Goal: Navigation & Orientation: Understand site structure

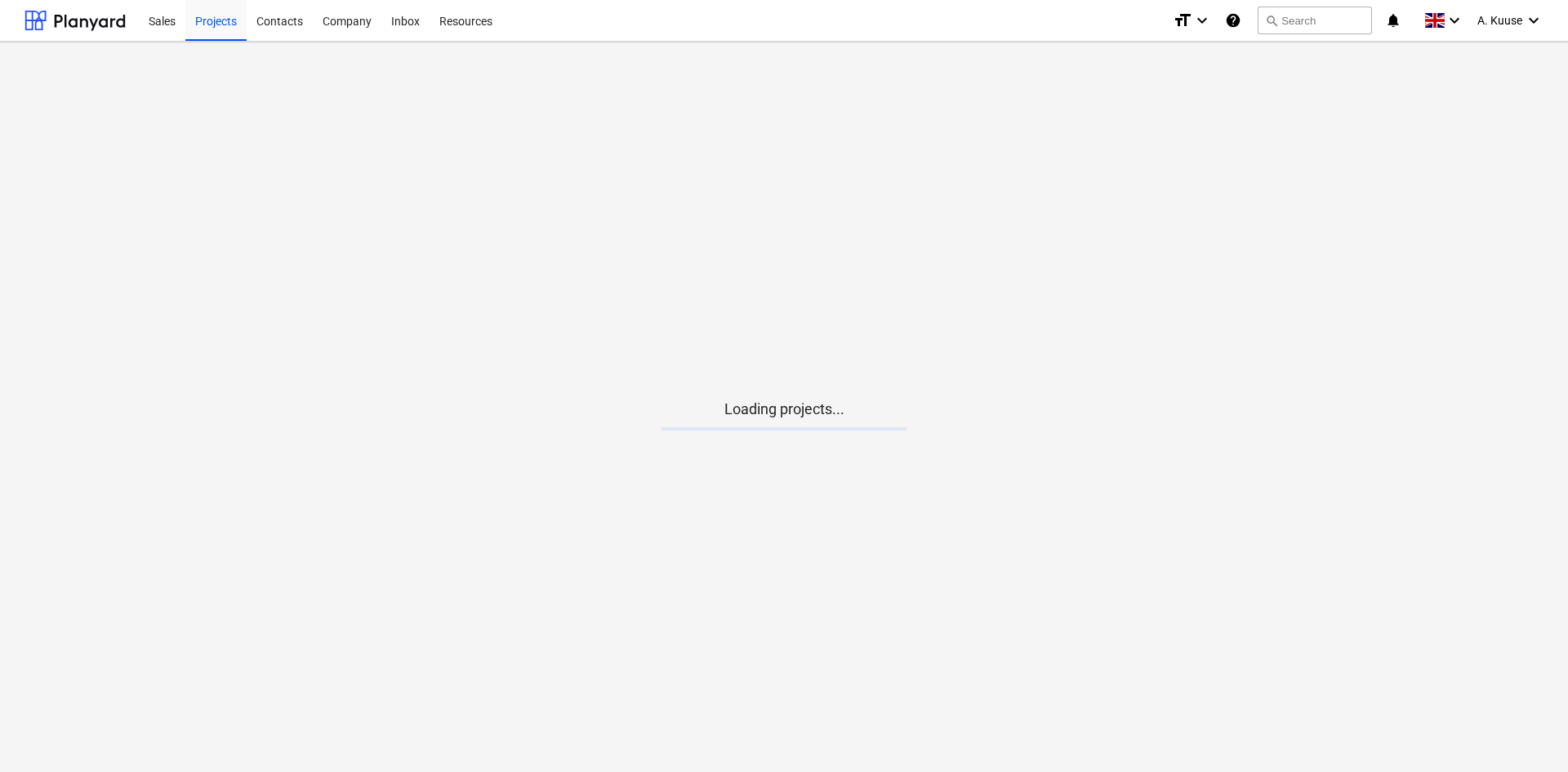
click at [1232, 21] on icon "help" at bounding box center [1233, 20] width 16 height 20
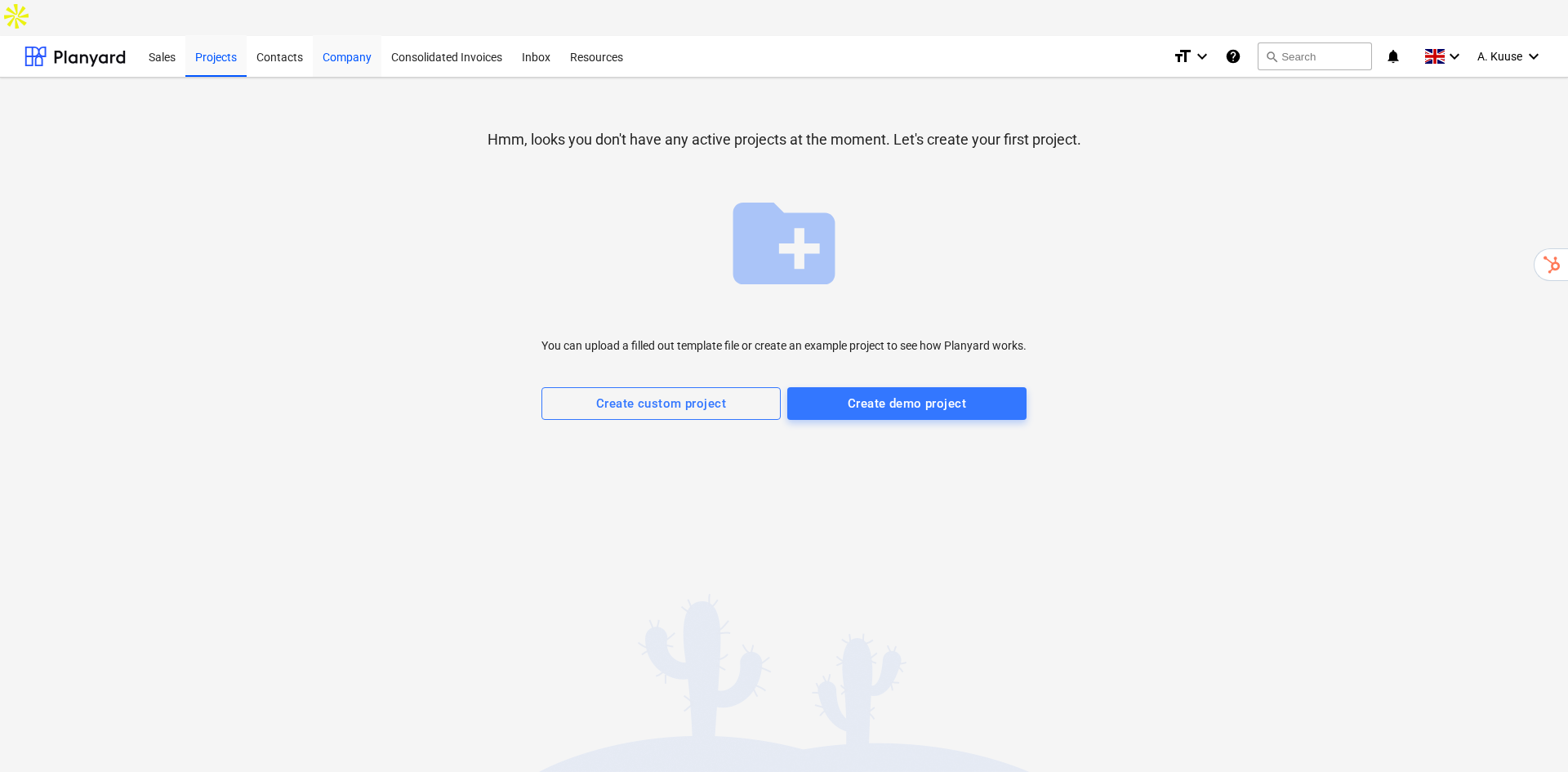
click at [326, 35] on div "Company" at bounding box center [346, 55] width 69 height 41
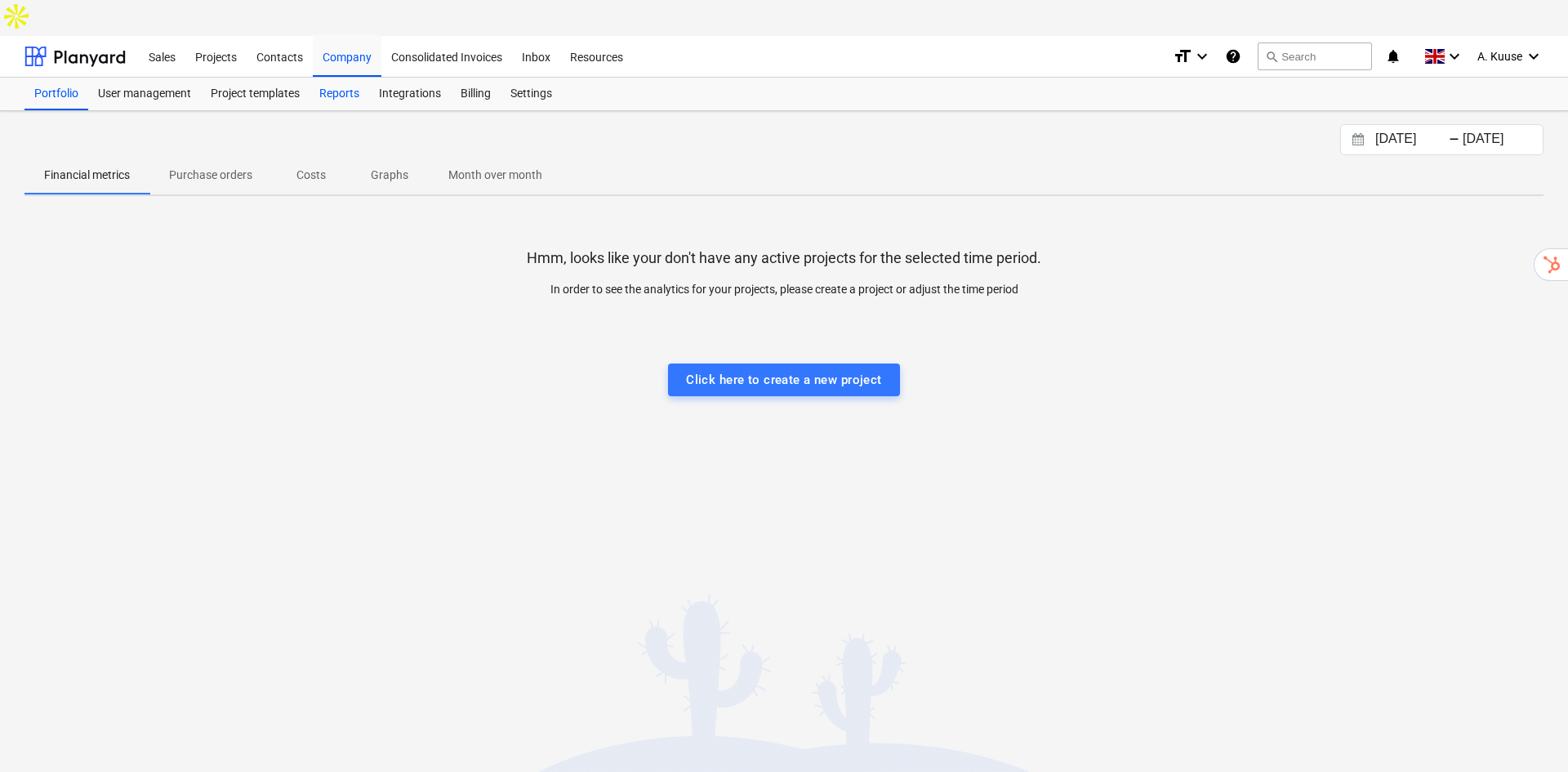
click at [326, 78] on div "Reports" at bounding box center [339, 94] width 59 height 33
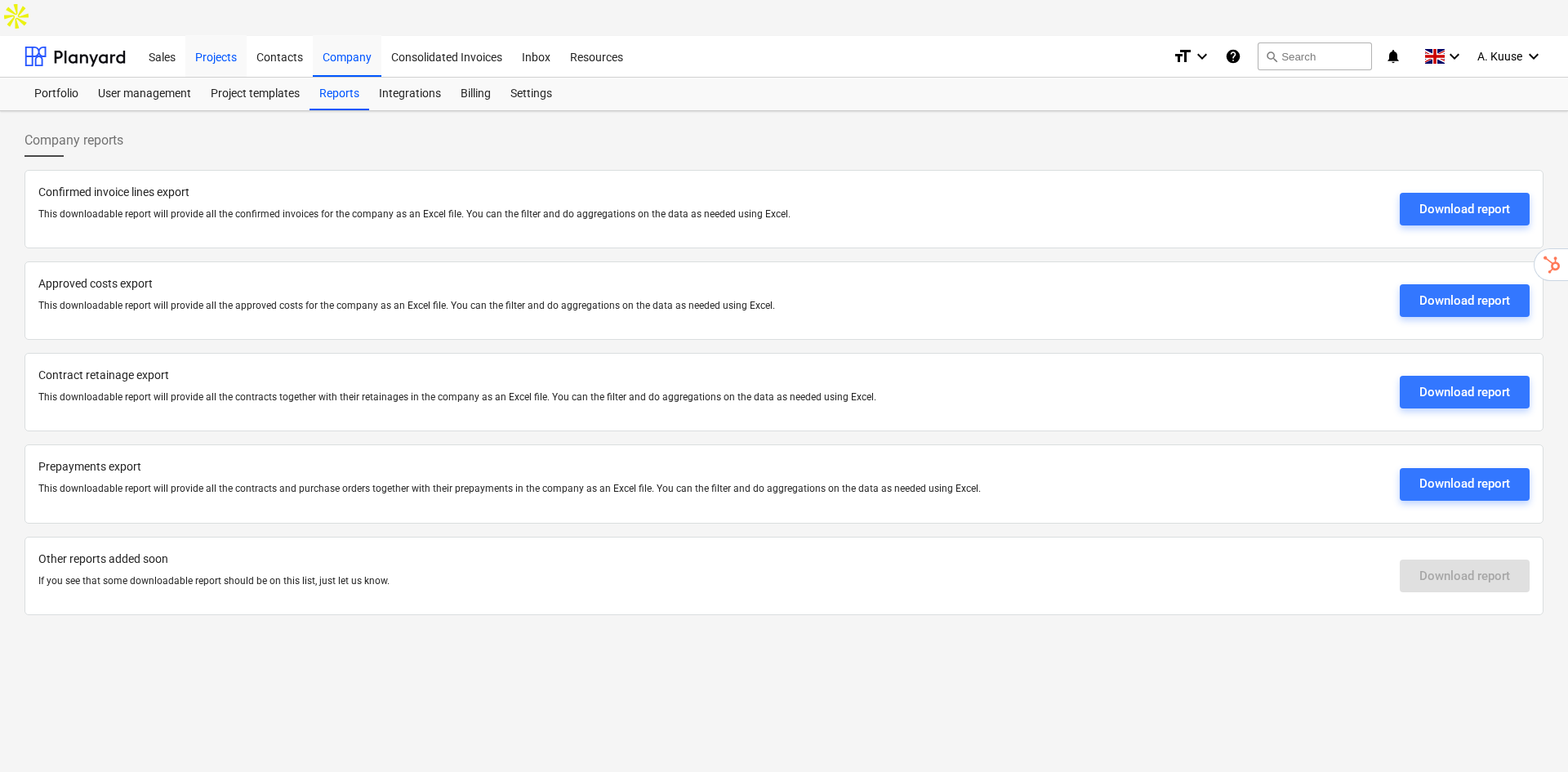
click at [226, 35] on div "Projects" at bounding box center [215, 55] width 61 height 41
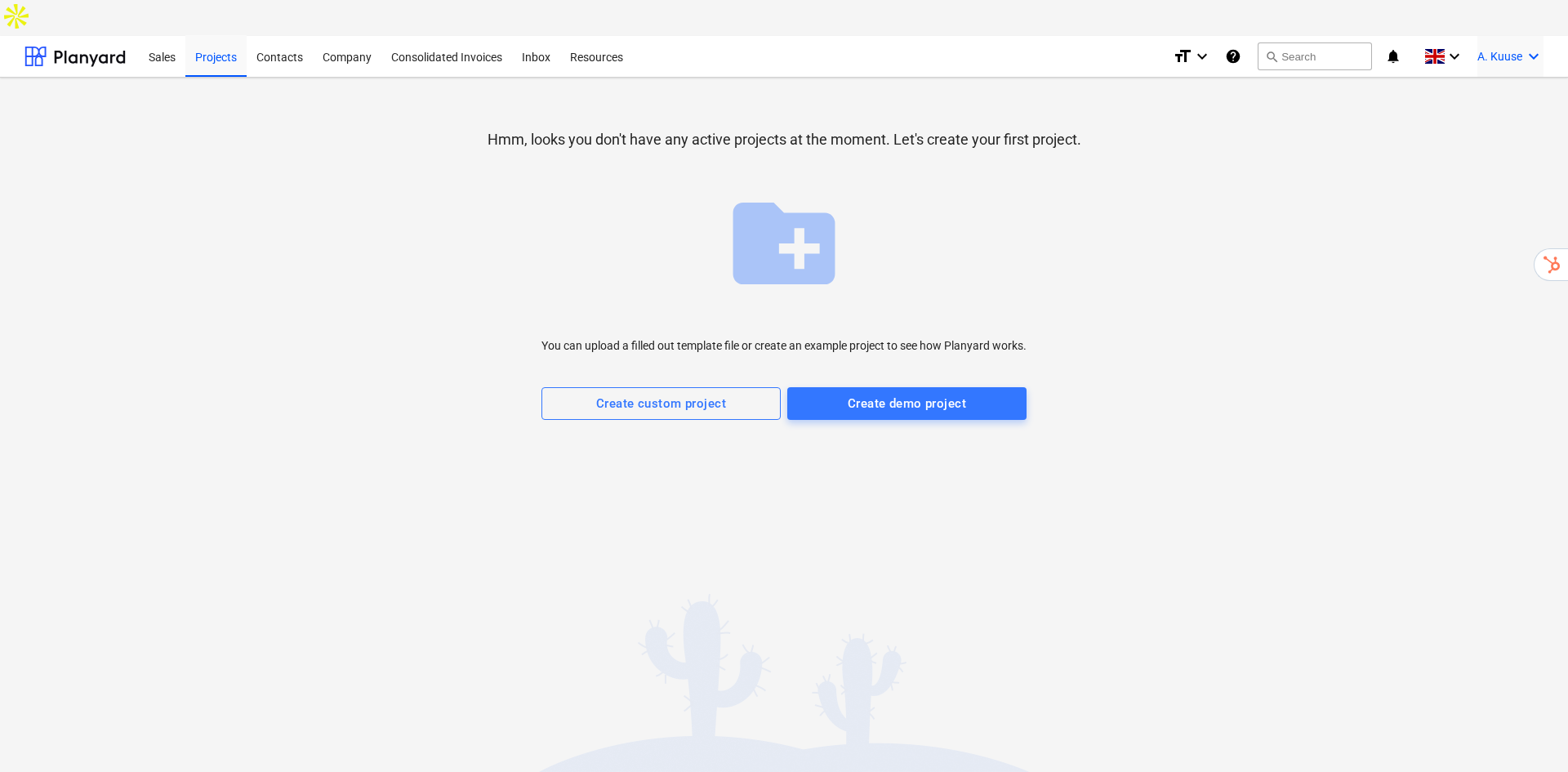
click at [1493, 50] on span "A. Kuuse" at bounding box center [1500, 56] width 45 height 13
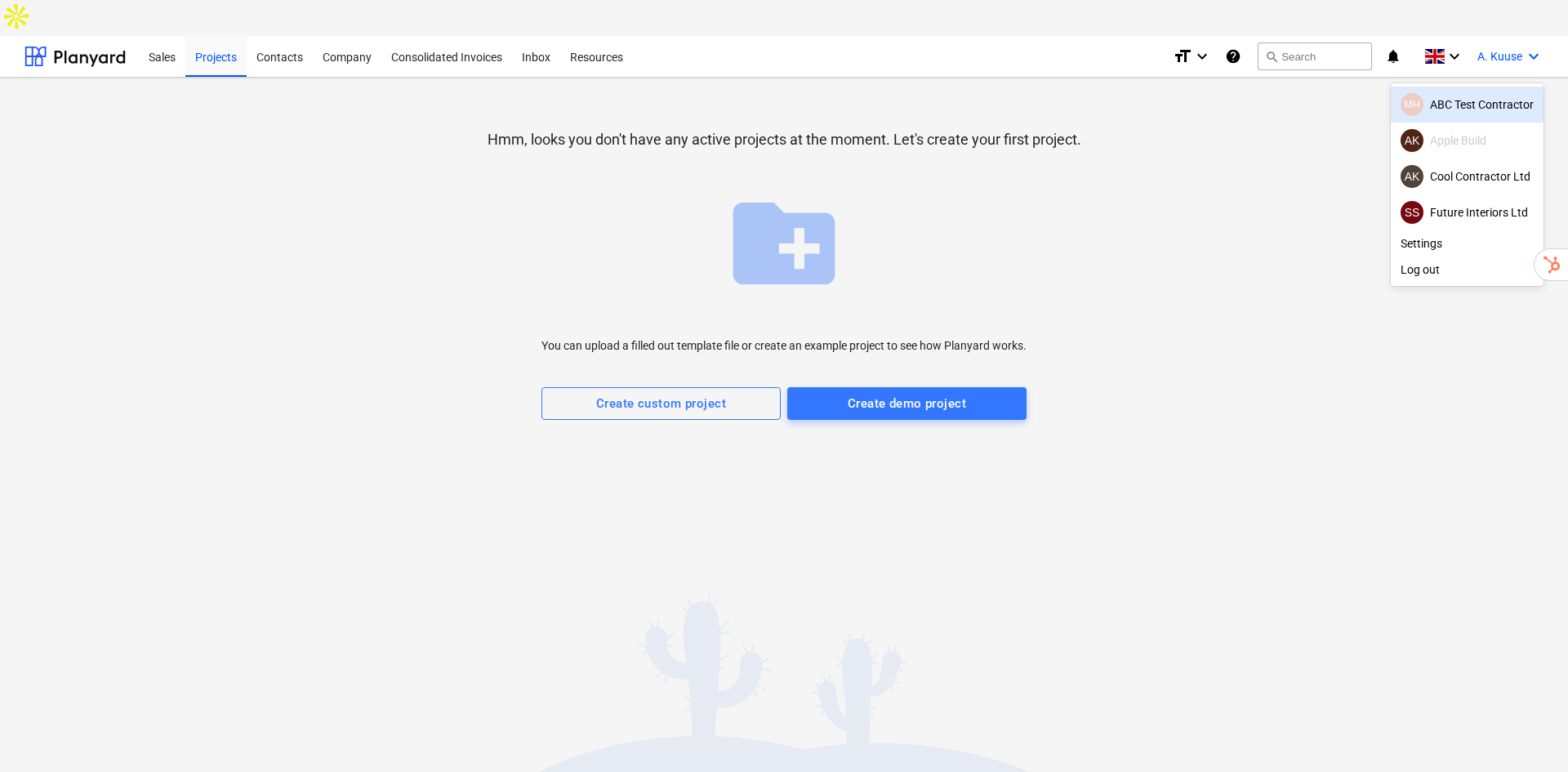
click at [1465, 93] on div "MH ABC Test Contractor" at bounding box center [1468, 104] width 133 height 23
